Goal: Information Seeking & Learning: Learn about a topic

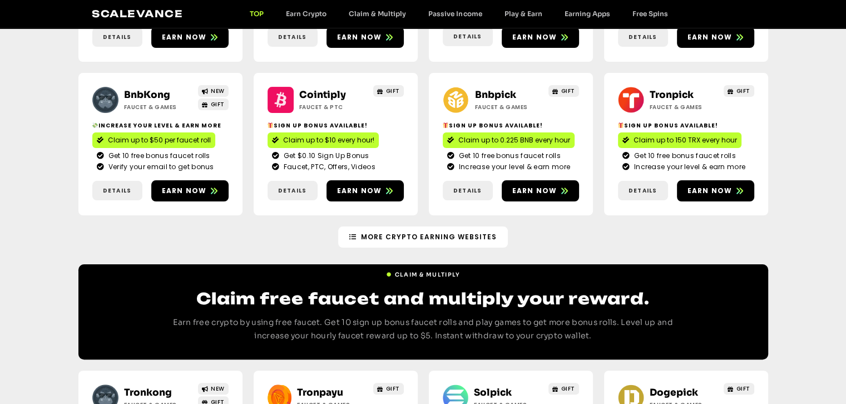
scroll to position [278, 0]
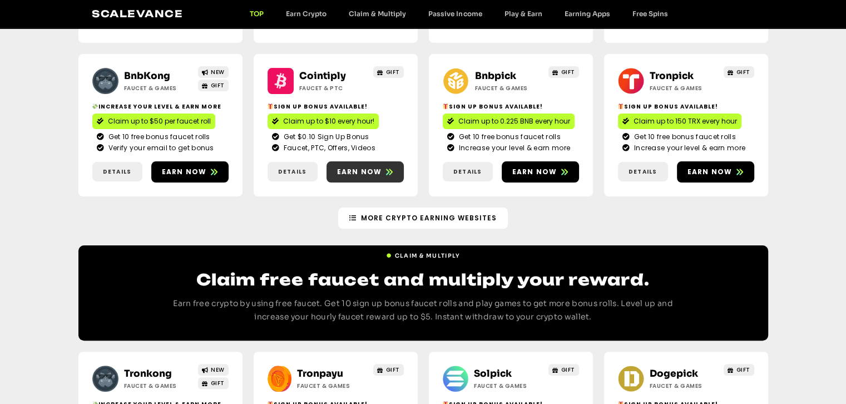
click at [364, 177] on span "Earn now" at bounding box center [359, 172] width 45 height 10
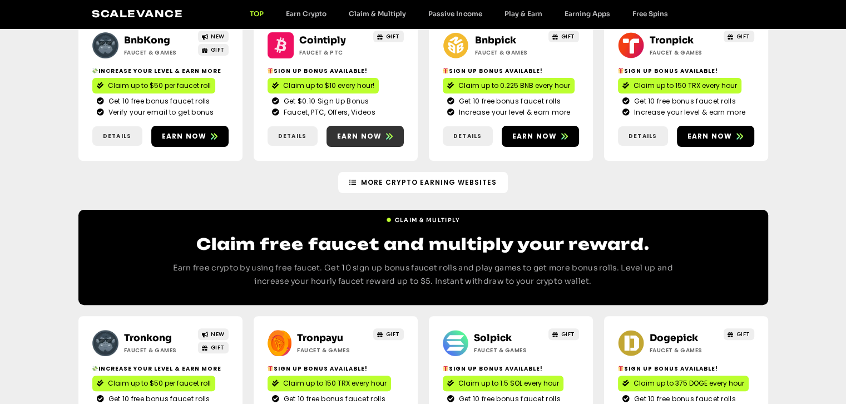
scroll to position [334, 0]
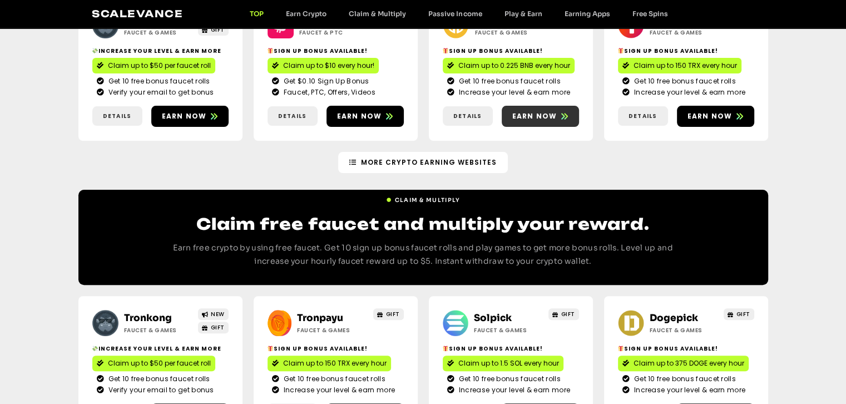
click at [545, 121] on span "Earn now" at bounding box center [534, 116] width 45 height 10
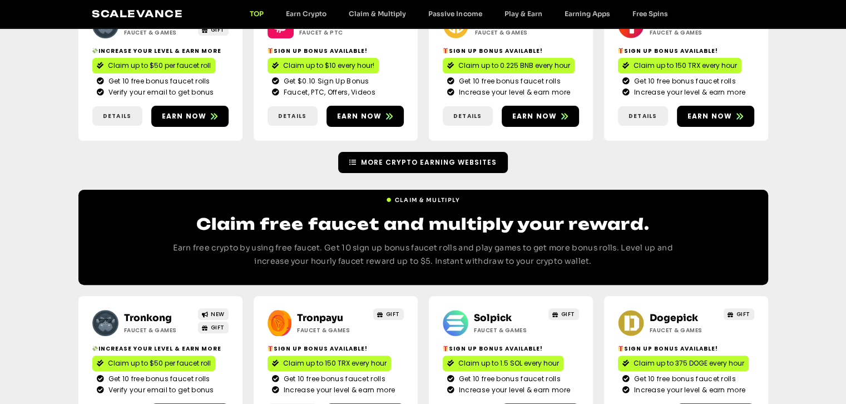
click at [489, 167] on span "More Crypto Earning Websites" at bounding box center [429, 162] width 136 height 10
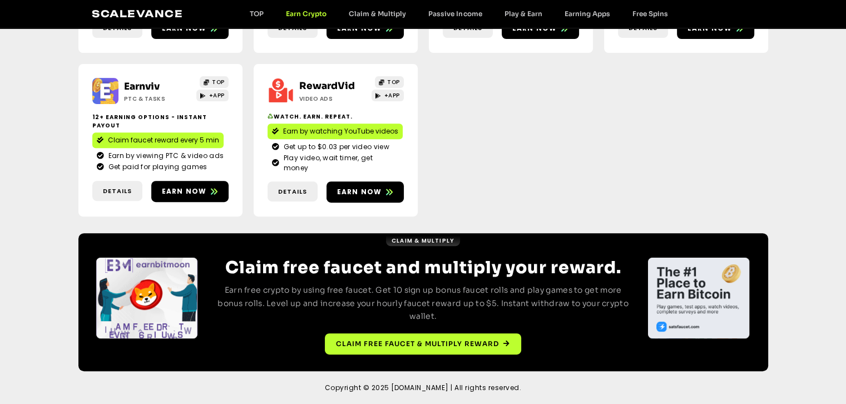
scroll to position [443, 0]
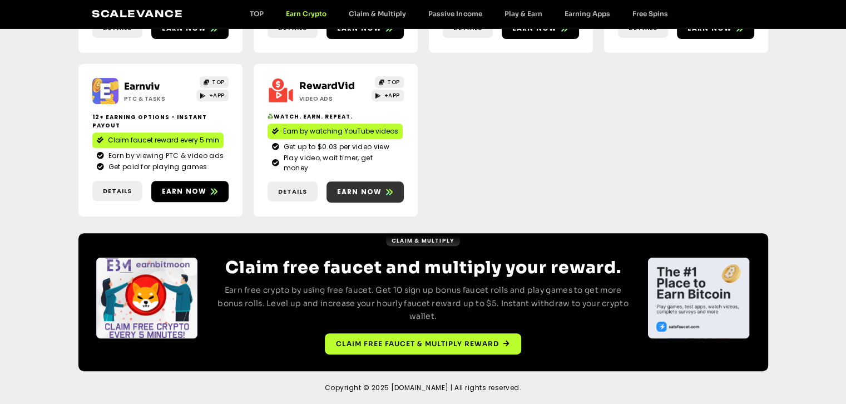
click at [366, 197] on span "Earn now" at bounding box center [359, 192] width 45 height 10
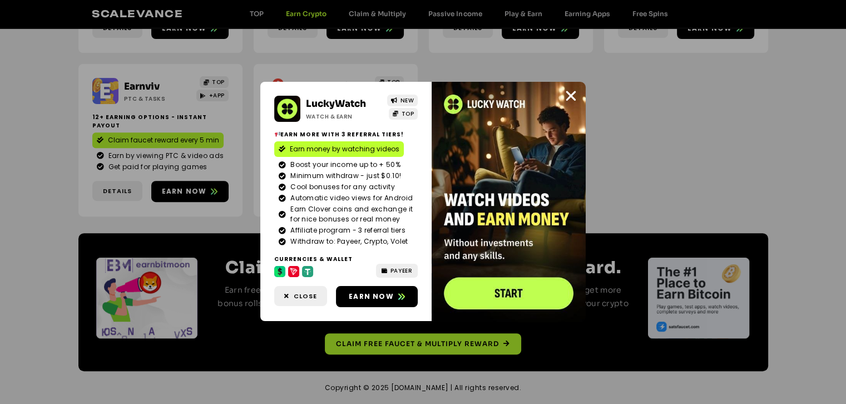
click at [455, 316] on div at bounding box center [508, 202] width 154 height 240
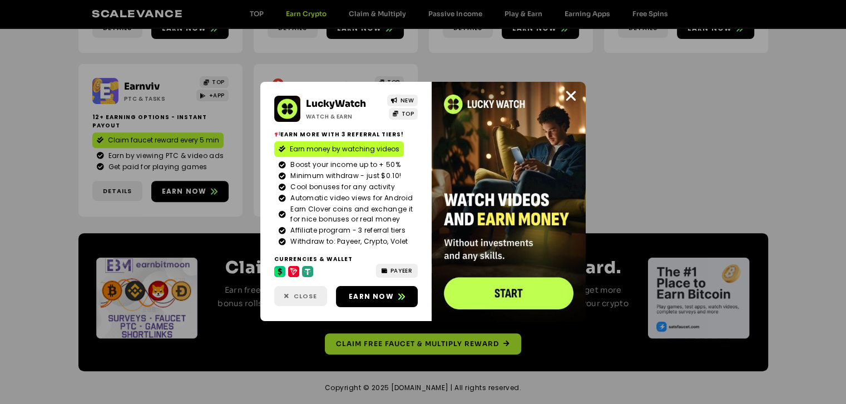
click at [307, 301] on span "Close" at bounding box center [305, 295] width 23 height 9
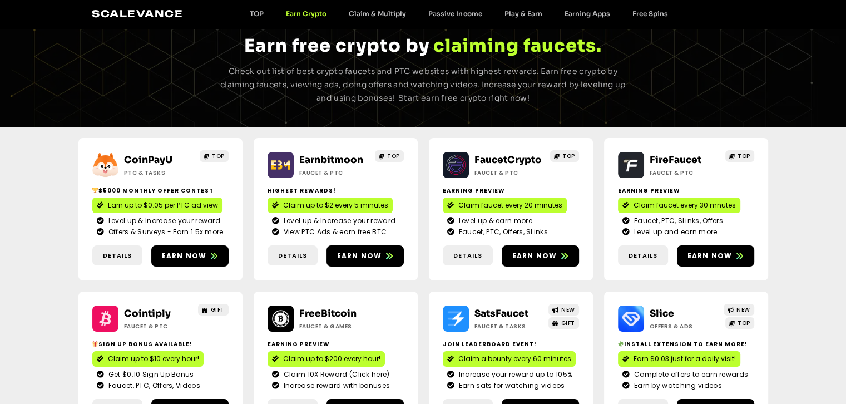
scroll to position [0, 0]
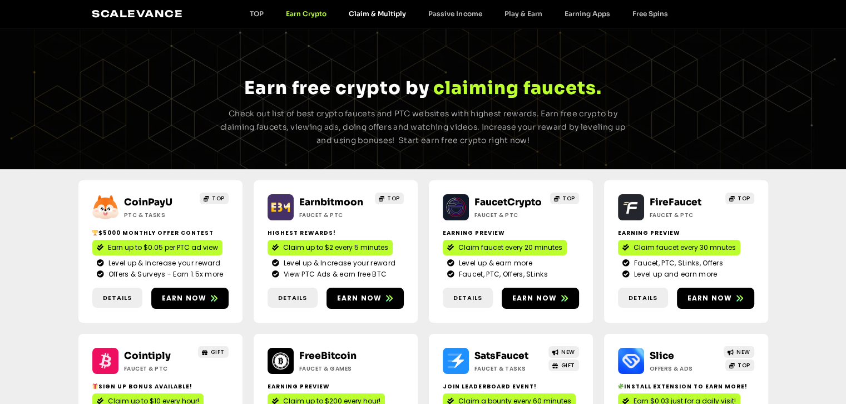
click at [371, 16] on link "Claim & Multiply" at bounding box center [378, 13] width 80 height 8
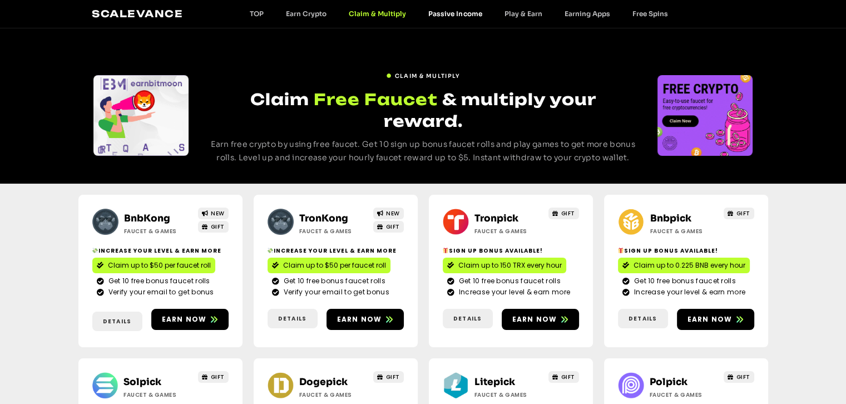
click at [458, 14] on link "Passive Income" at bounding box center [455, 13] width 76 height 8
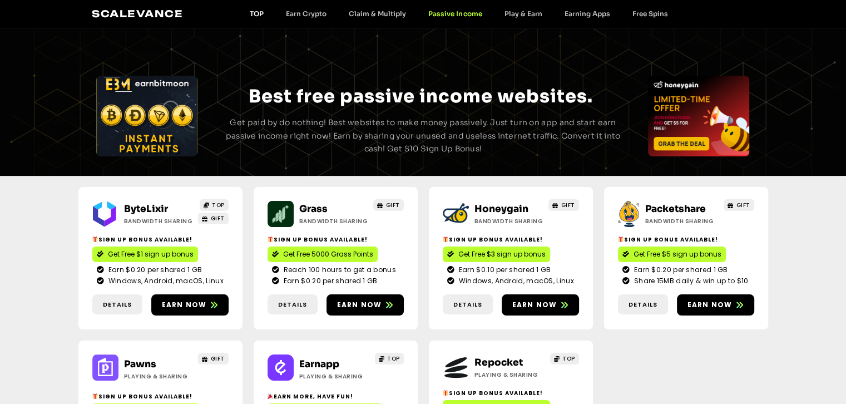
click at [262, 14] on link "TOP" at bounding box center [257, 13] width 36 height 8
